Goal: Check status

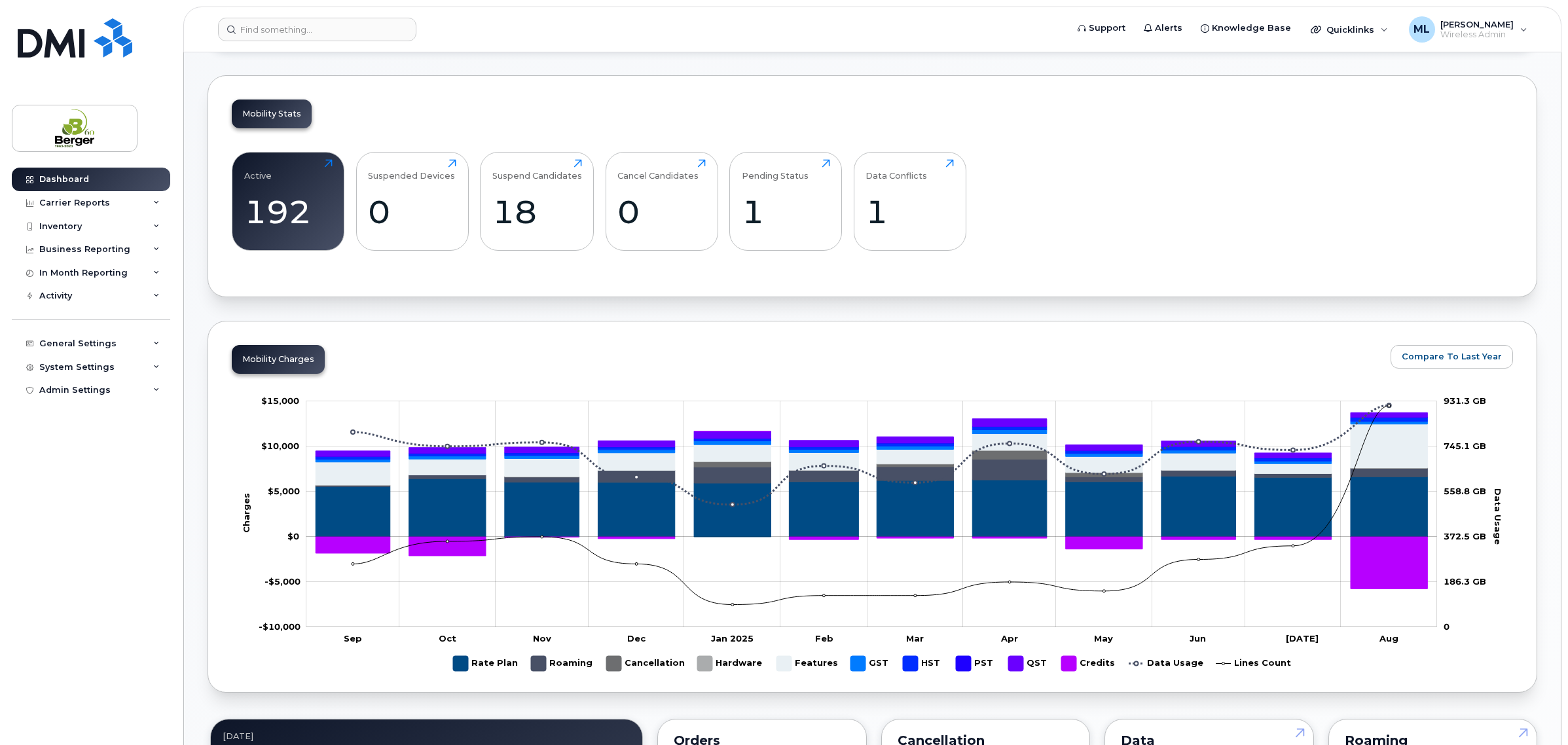
scroll to position [164, 0]
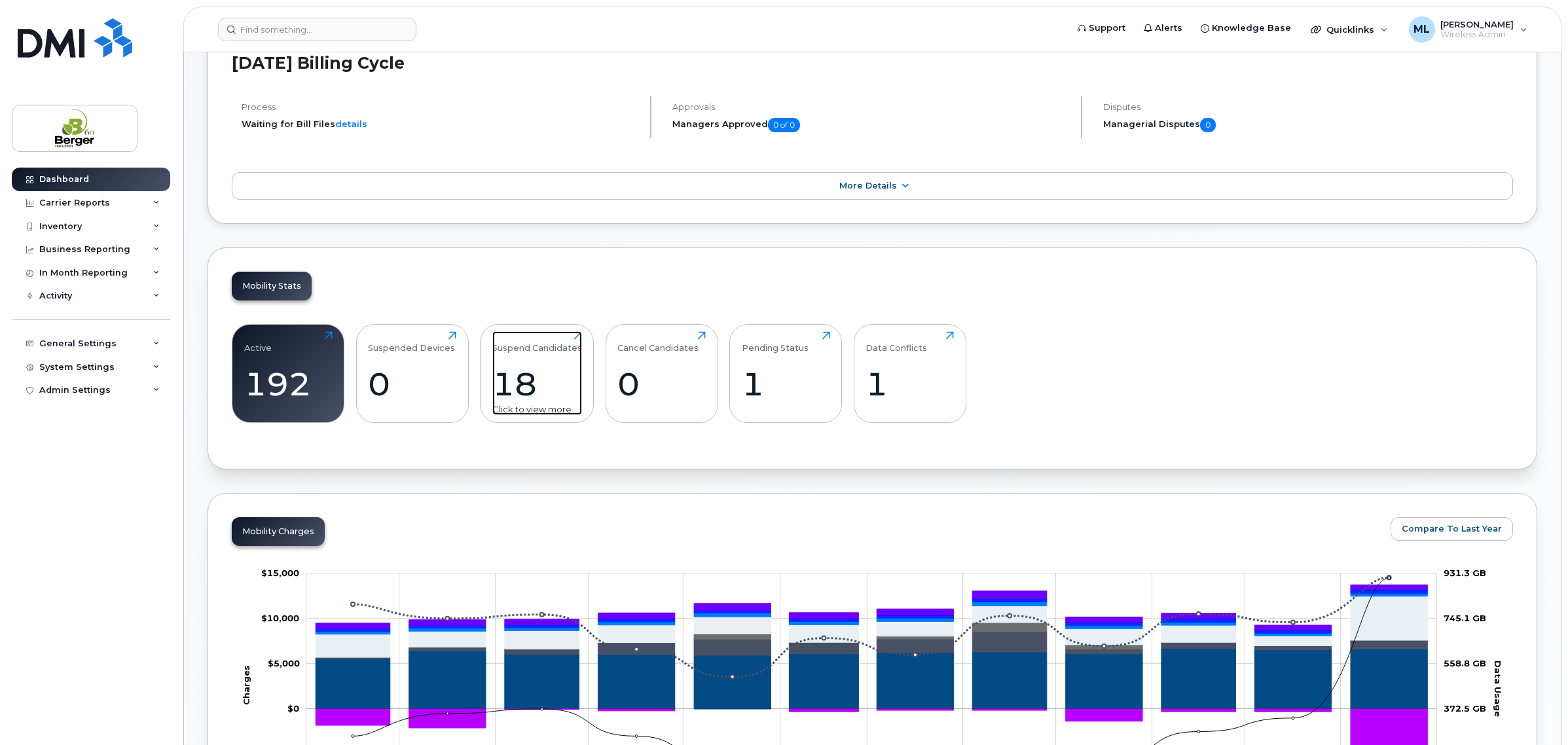
click at [543, 384] on div "18" at bounding box center [537, 384] width 90 height 39
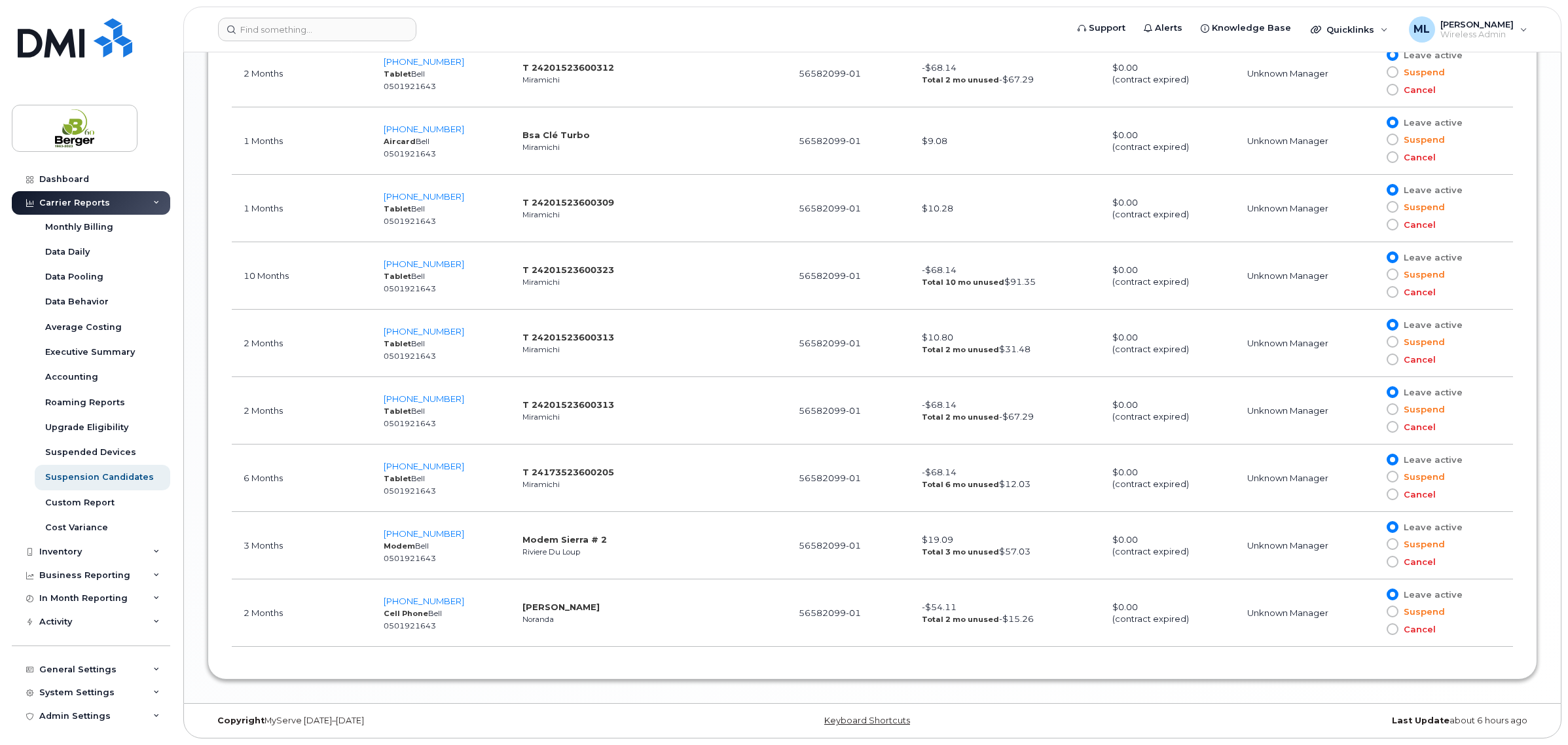
scroll to position [1463, 0]
click at [691, 558] on td "Modem Sierra # 2 Riviere Du Loup" at bounding box center [649, 545] width 277 height 68
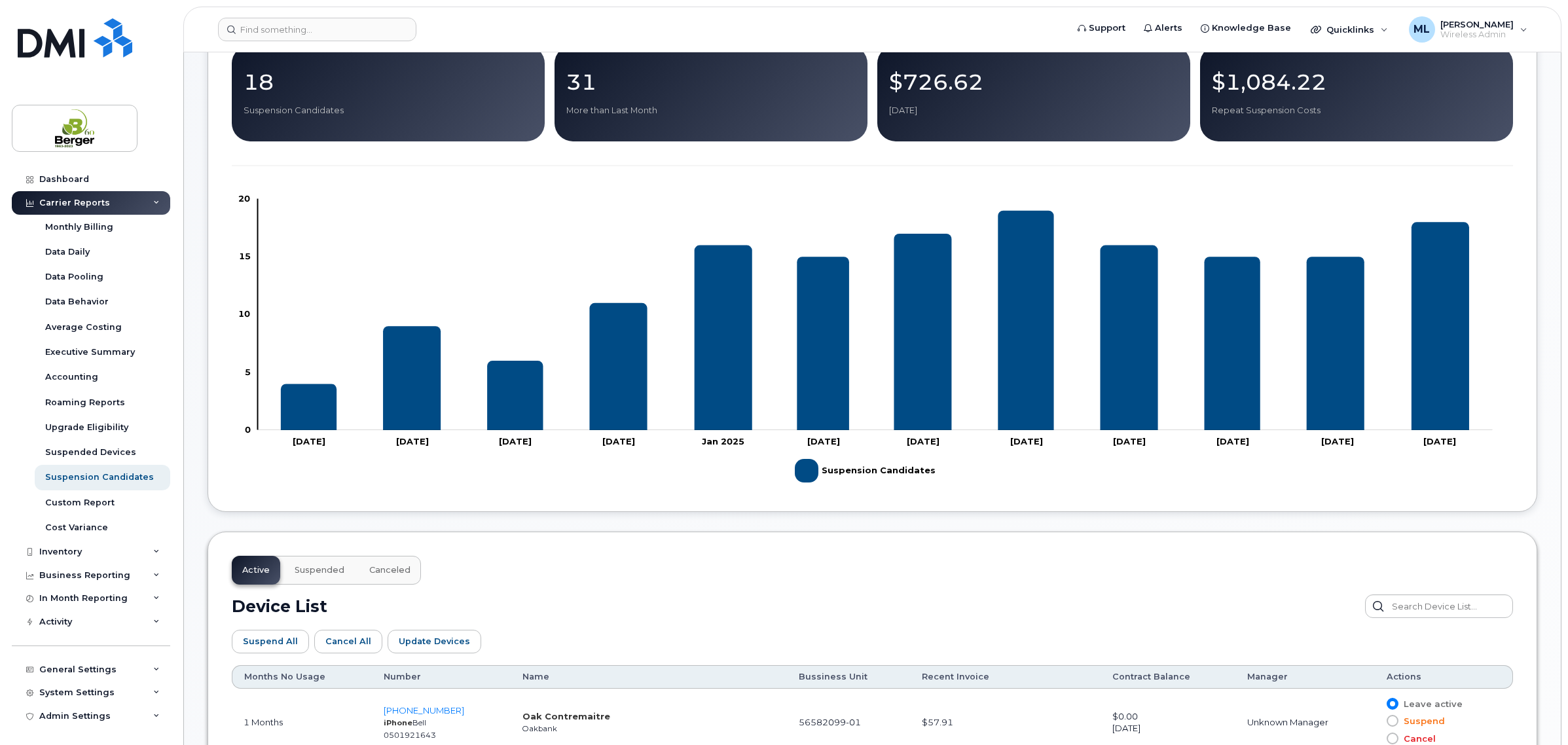
scroll to position [327, 0]
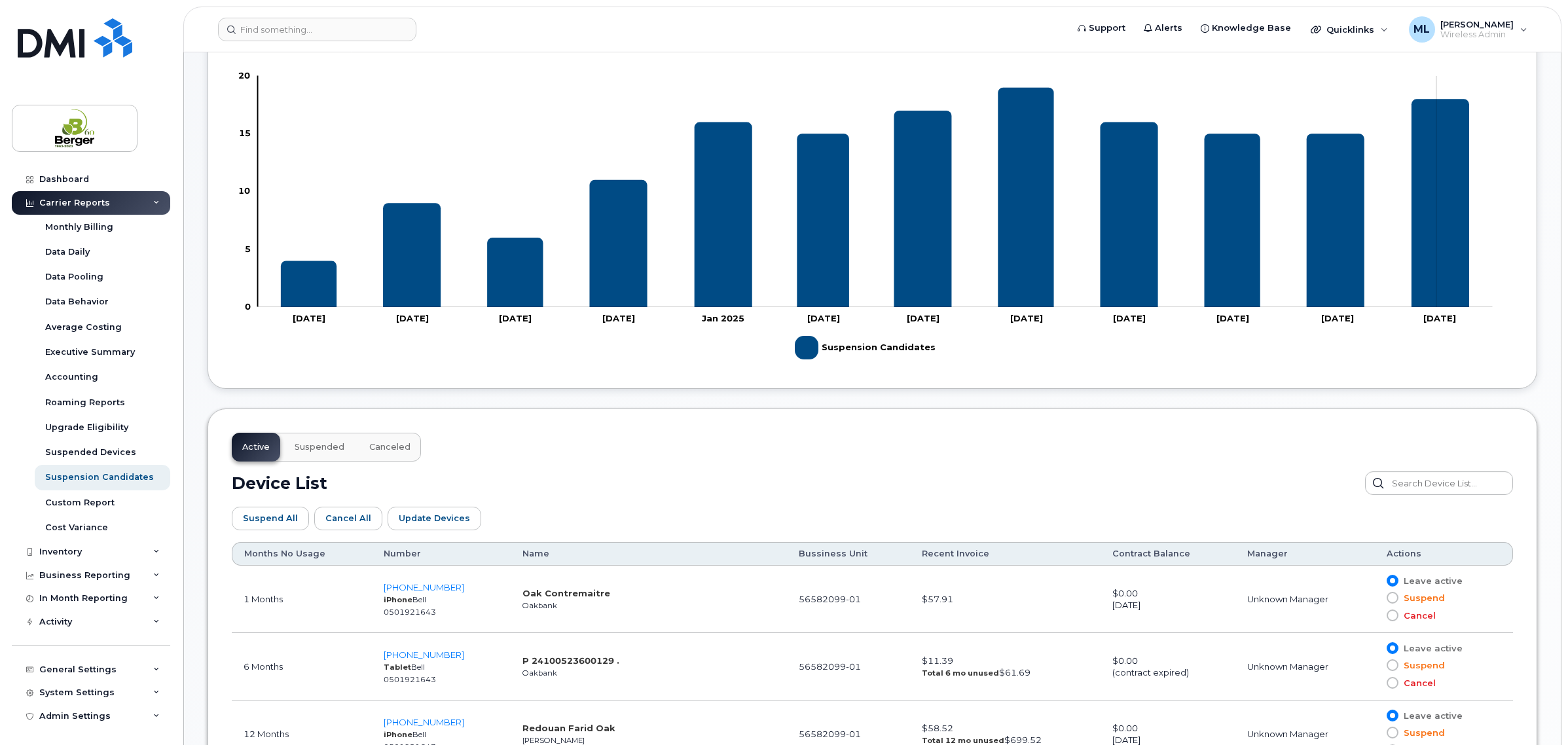
click at [1437, 211] on icon "Suspension Candidates" at bounding box center [1440, 203] width 57 height 208
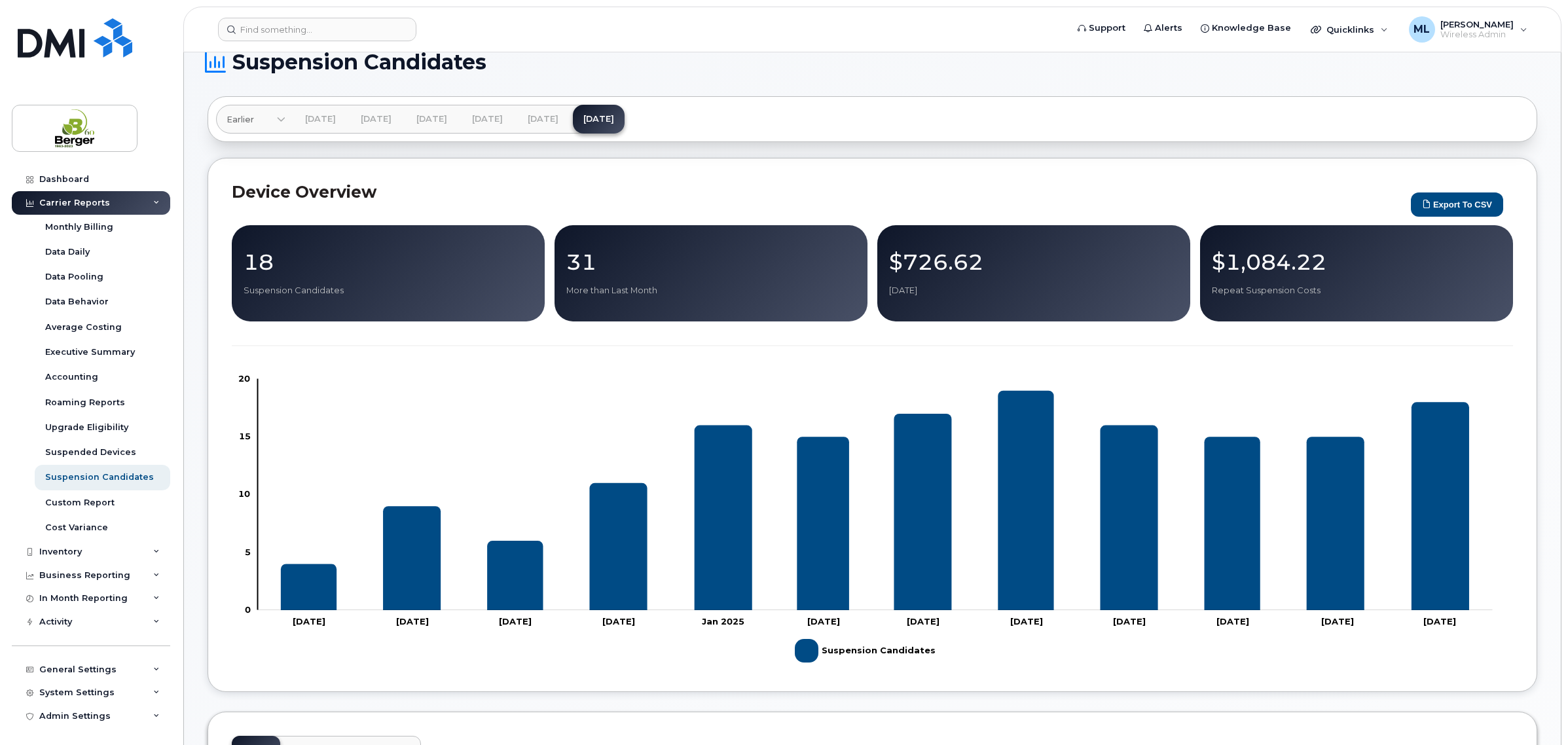
scroll to position [0, 0]
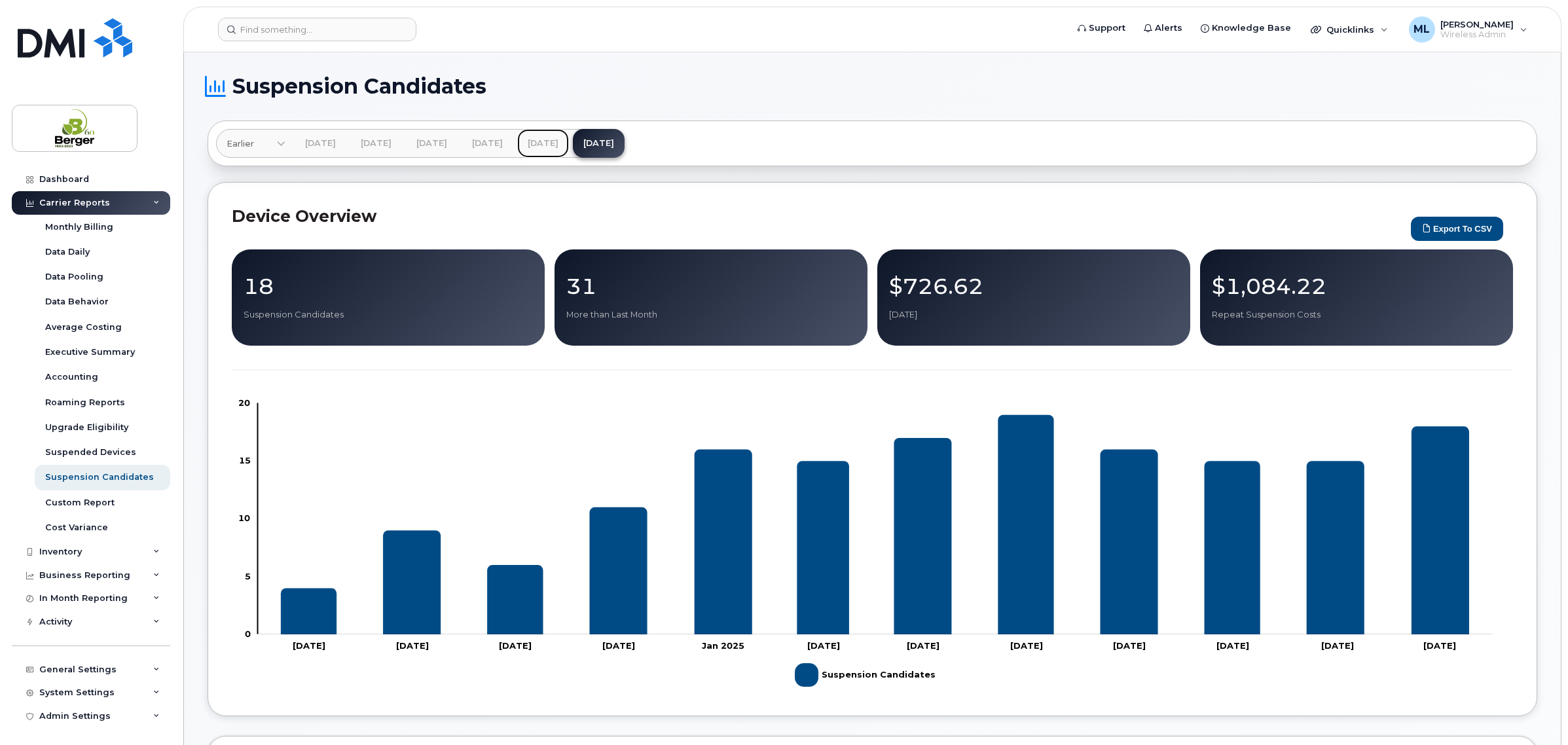
click at [569, 135] on link "[DATE]" at bounding box center [543, 144] width 51 height 29
click at [625, 148] on link "[DATE]" at bounding box center [599, 144] width 51 height 29
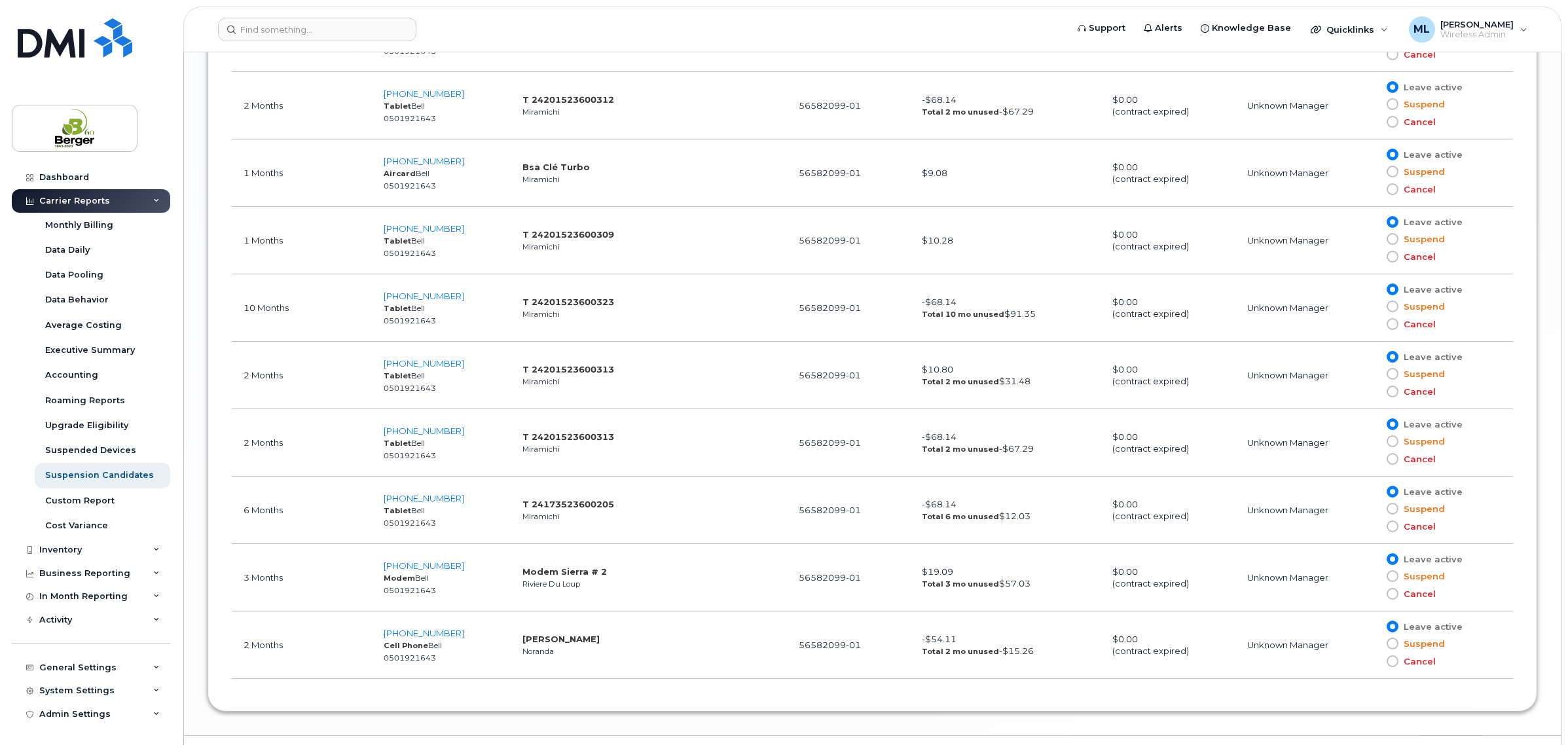
scroll to position [1463, 0]
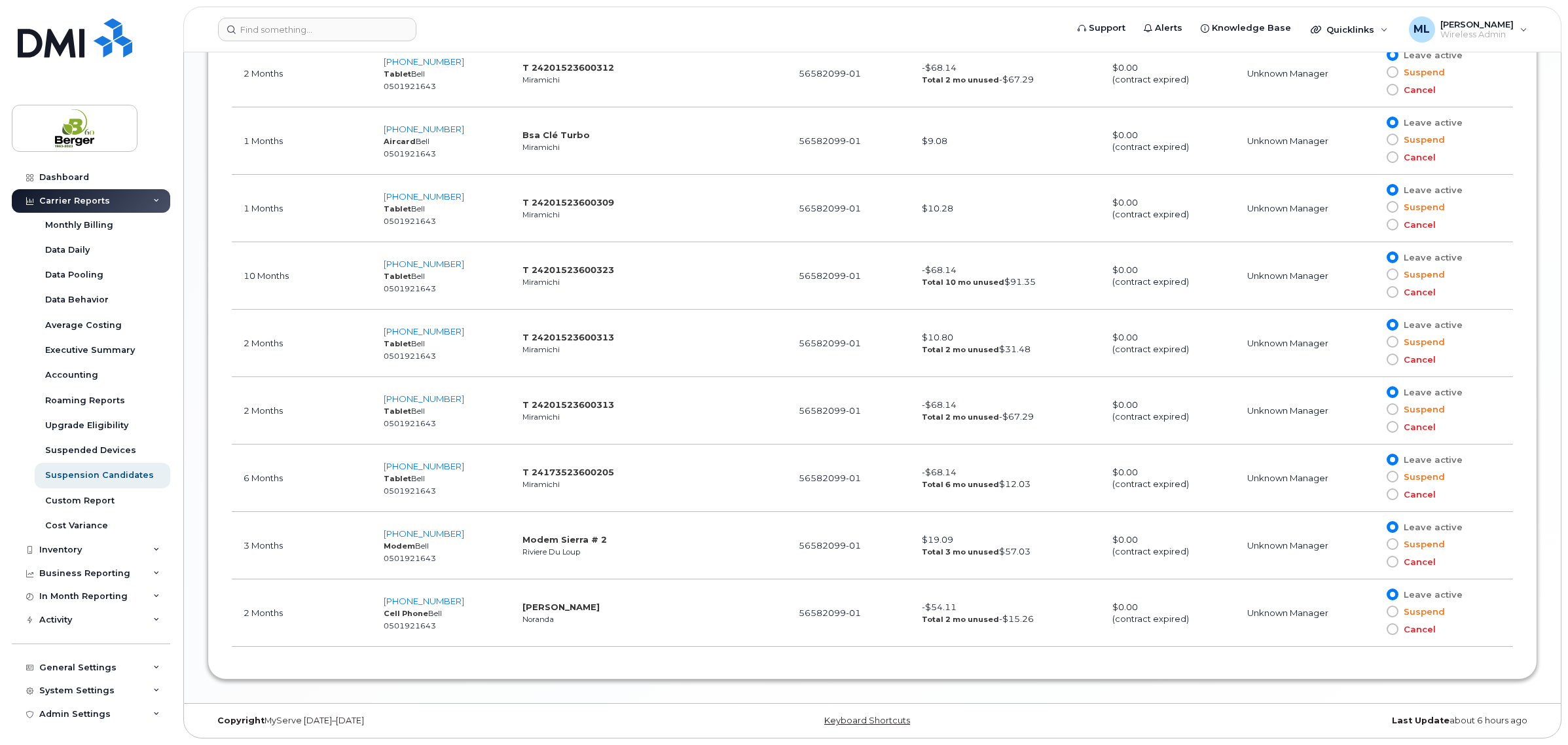
click at [427, 593] on td "[PHONE_NUMBER] Cell Phone Bell [PHONE_NUMBER]" at bounding box center [440, 612] width 138 height 68
click at [428, 595] on span "[PHONE_NUMBER]" at bounding box center [424, 600] width 81 height 10
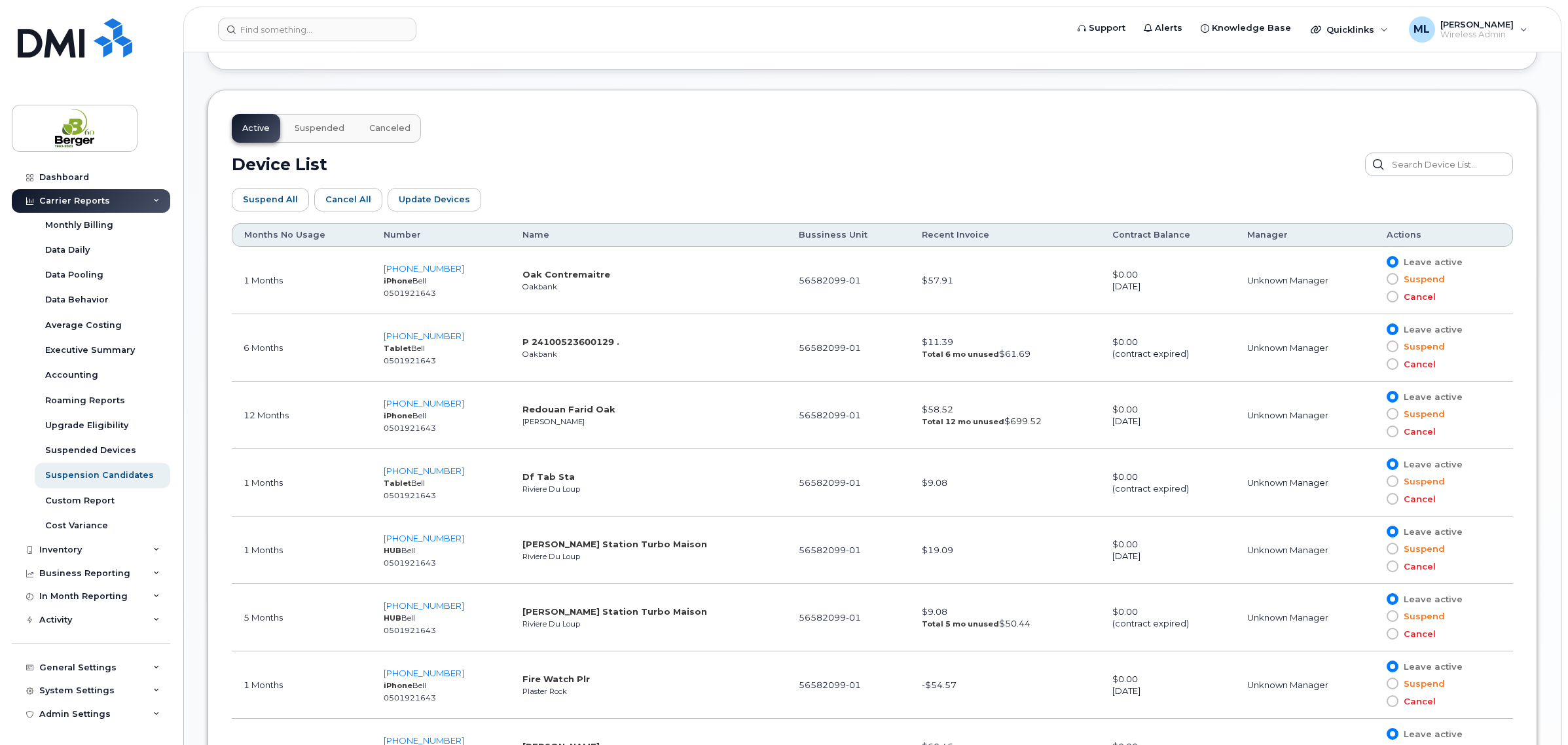
scroll to position [237, 0]
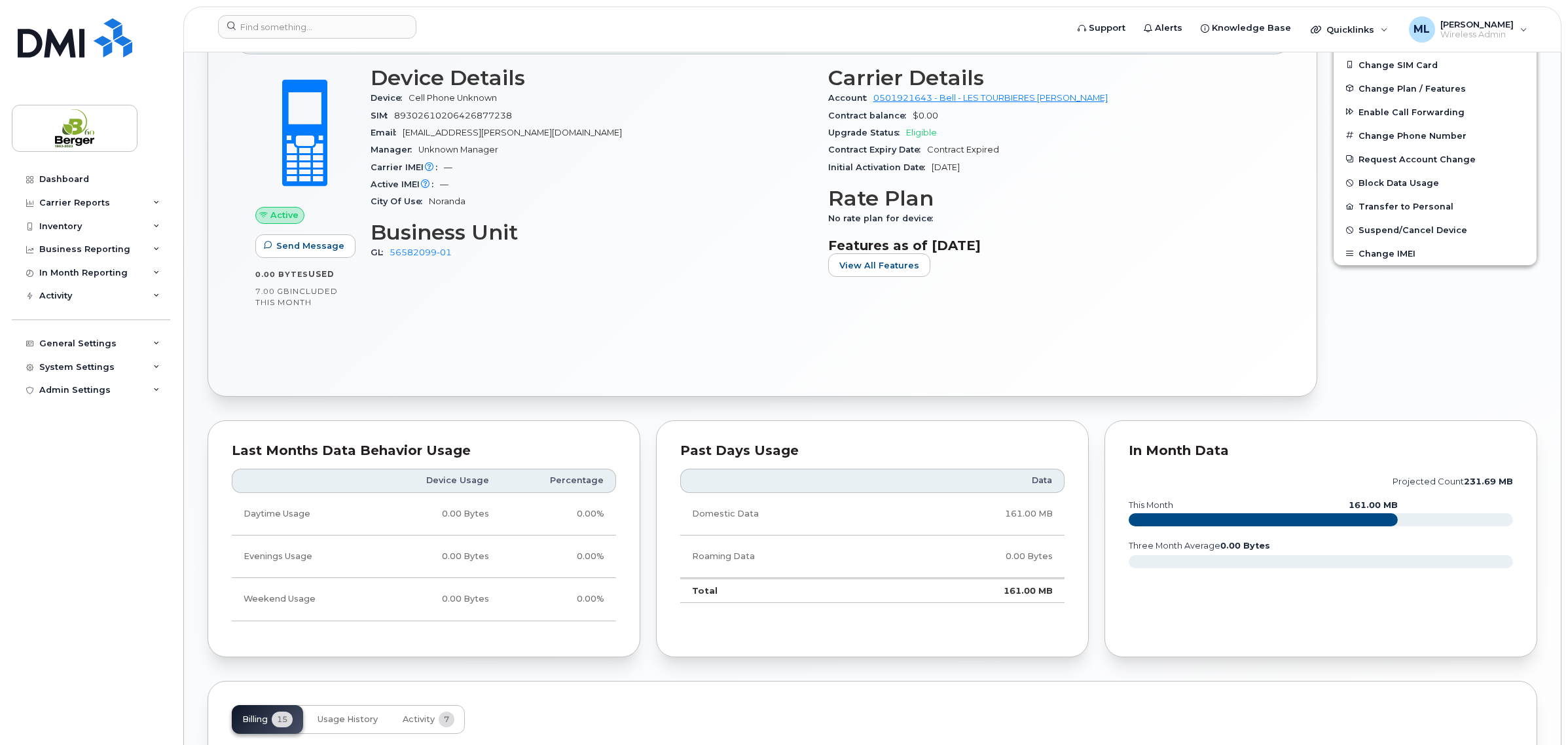
scroll to position [818, 0]
